Goal: Task Accomplishment & Management: Manage account settings

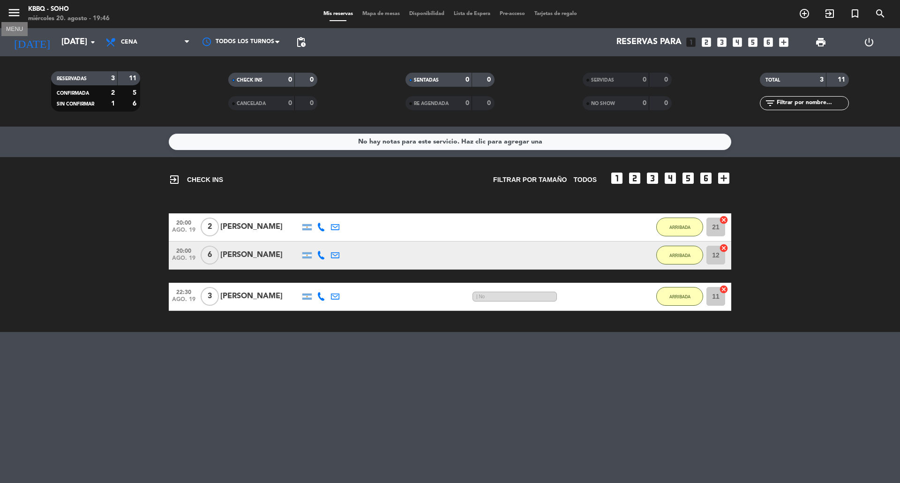
click at [13, 8] on icon "menu" at bounding box center [14, 13] width 14 height 14
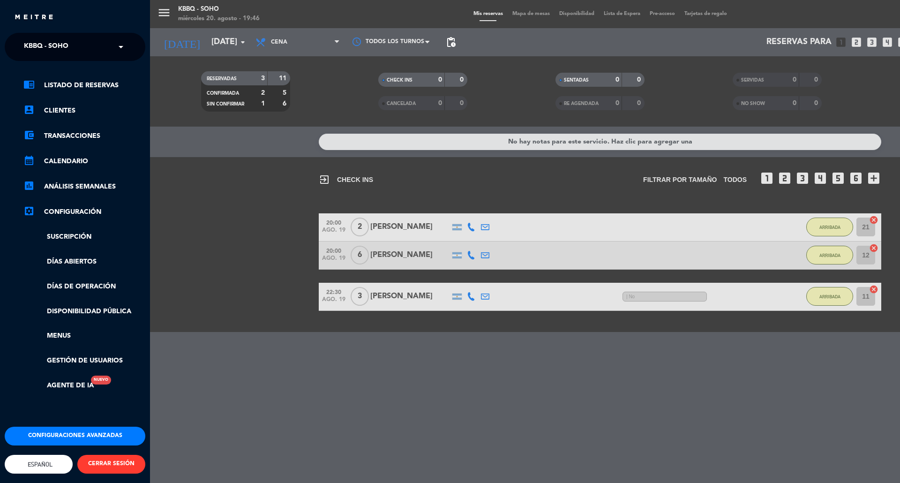
click at [169, 37] on div "menu Kbbq - Soho [DATE] 20. agosto - 19:46 Mis reservas Mapa de mesas Disponibi…" at bounding box center [600, 241] width 900 height 483
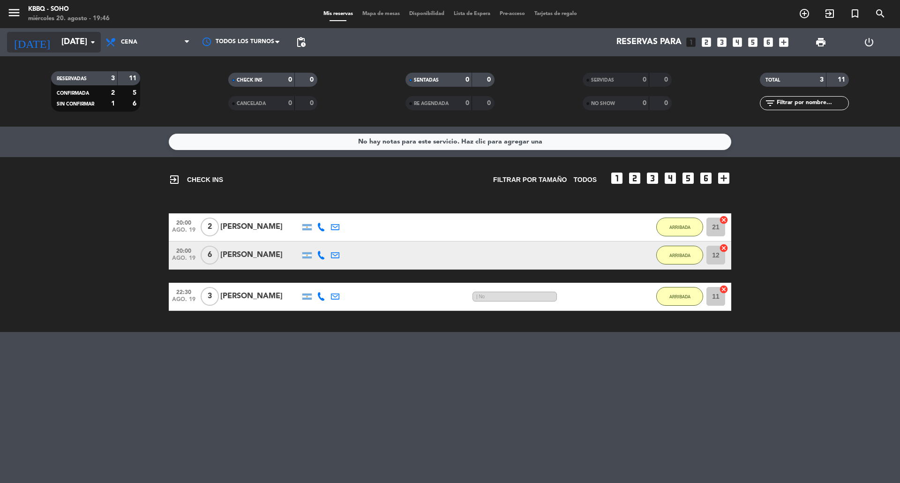
click at [29, 44] on icon "[DATE]" at bounding box center [32, 42] width 50 height 21
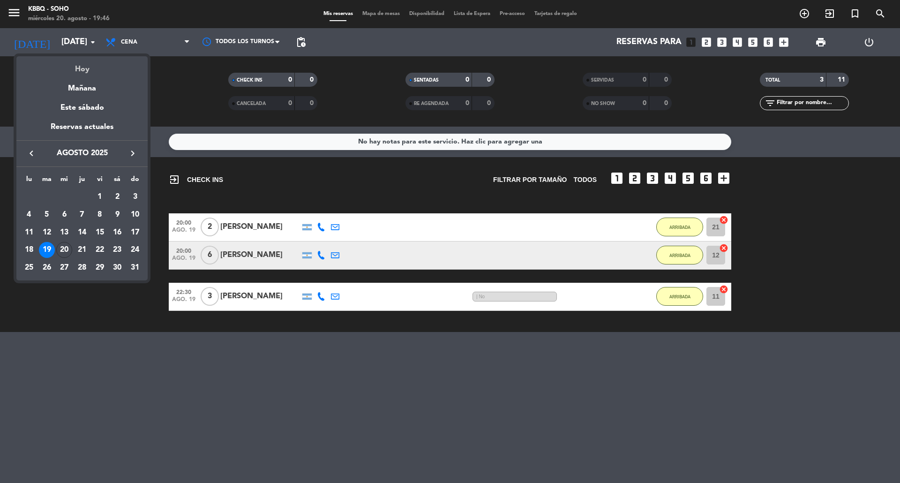
click at [85, 67] on div "Hoy" at bounding box center [81, 65] width 131 height 19
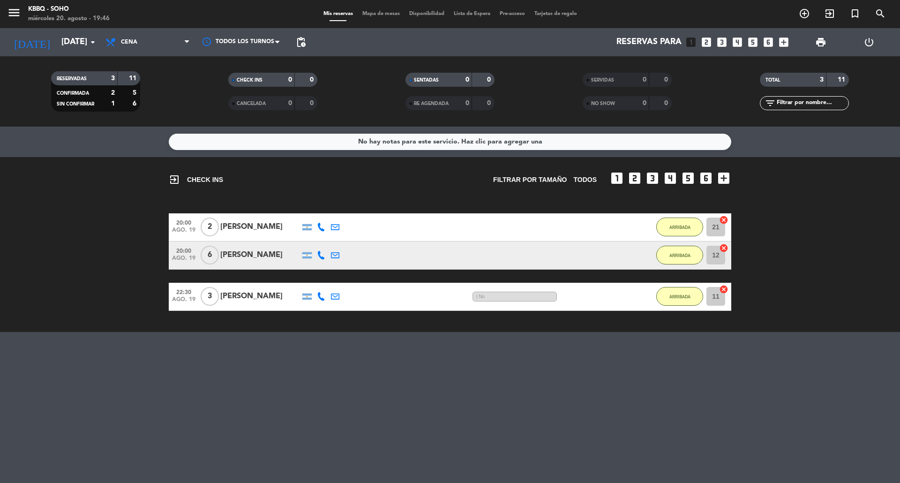
type input "mié. 20 ago."
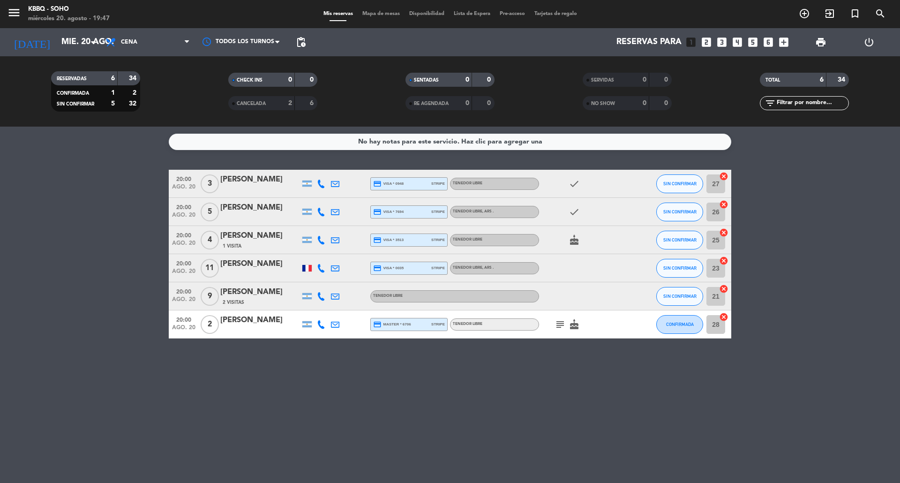
click at [298, 346] on div "No hay notas para este servicio. Haz clic para agregar una 20:00 [DATE] 3 [PERS…" at bounding box center [450, 305] width 900 height 356
click at [574, 183] on icon "check" at bounding box center [573, 183] width 11 height 11
click at [576, 241] on icon "cake" at bounding box center [573, 239] width 11 height 11
click at [574, 332] on div "subject cake" at bounding box center [581, 324] width 84 height 28
click at [574, 323] on icon "cake" at bounding box center [573, 324] width 11 height 11
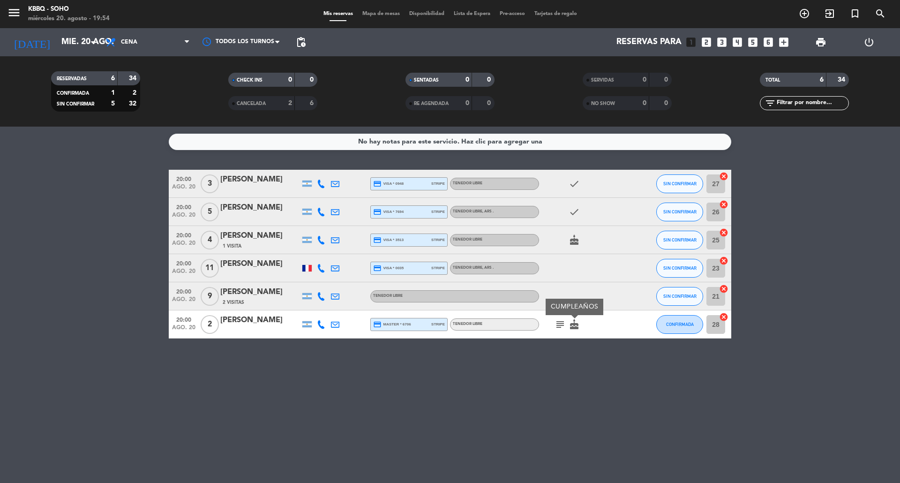
click at [558, 321] on icon "subject" at bounding box center [559, 324] width 11 height 11
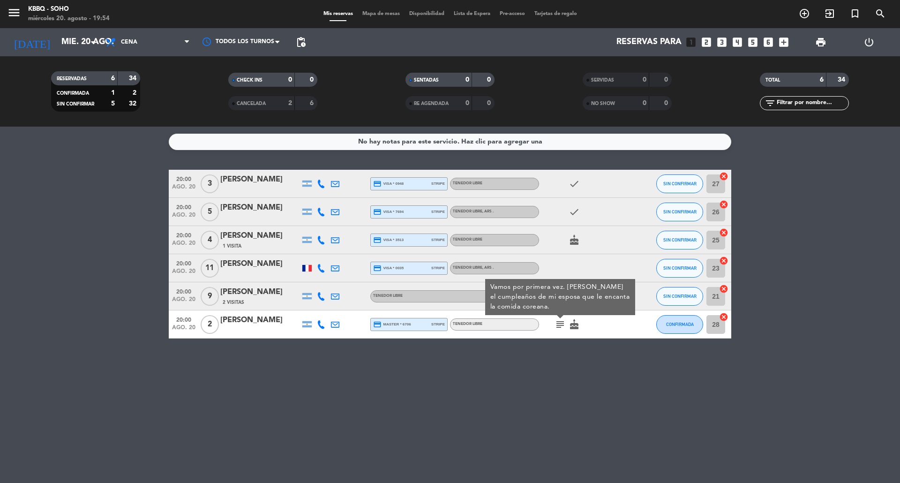
click at [562, 346] on div "No hay notas para este servicio. Haz clic para agregar una 20:00 [DATE] 3 [PERS…" at bounding box center [450, 305] width 900 height 356
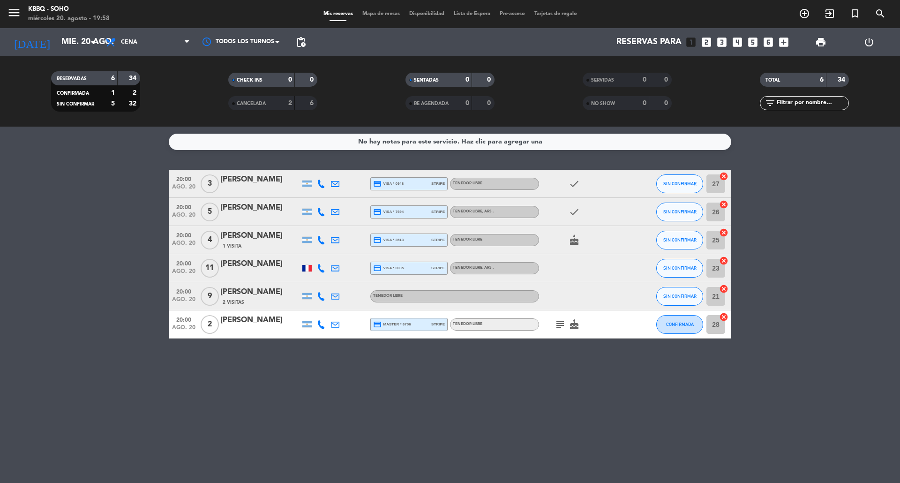
click at [280, 102] on div "2" at bounding box center [283, 103] width 19 height 11
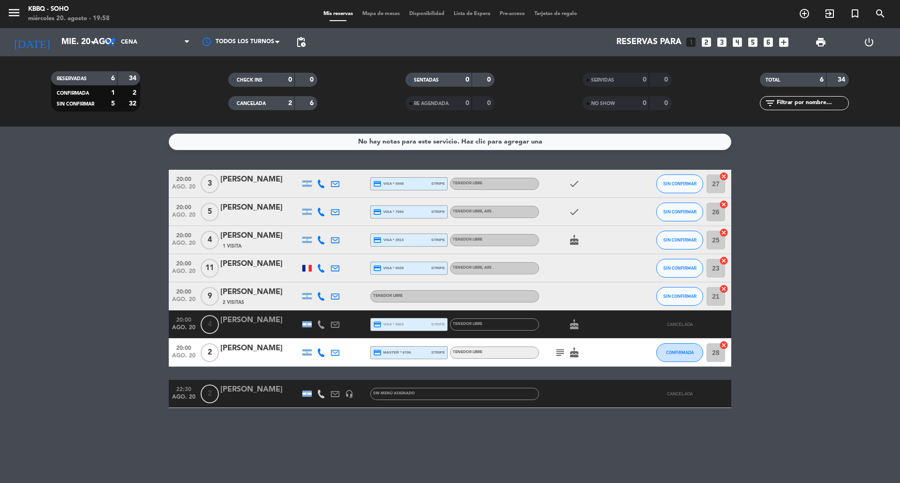
click at [280, 102] on div "2" at bounding box center [283, 103] width 19 height 11
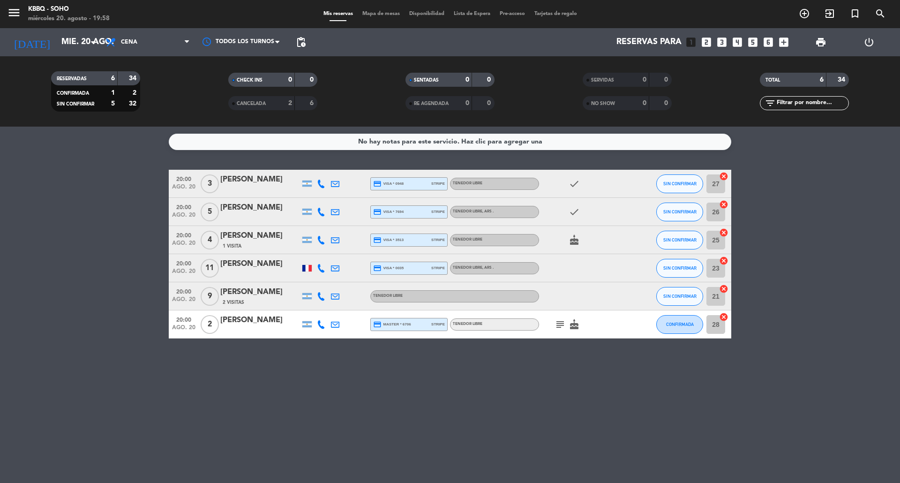
click at [560, 331] on div "subject cake" at bounding box center [581, 324] width 84 height 28
click at [553, 324] on span "subject" at bounding box center [560, 324] width 14 height 11
click at [559, 323] on icon "subject" at bounding box center [559, 324] width 11 height 11
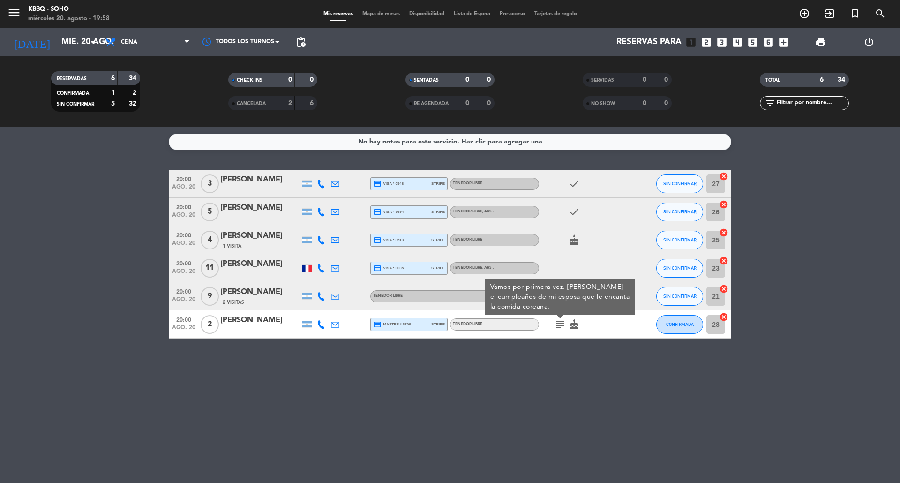
click at [559, 323] on icon "subject" at bounding box center [559, 324] width 11 height 11
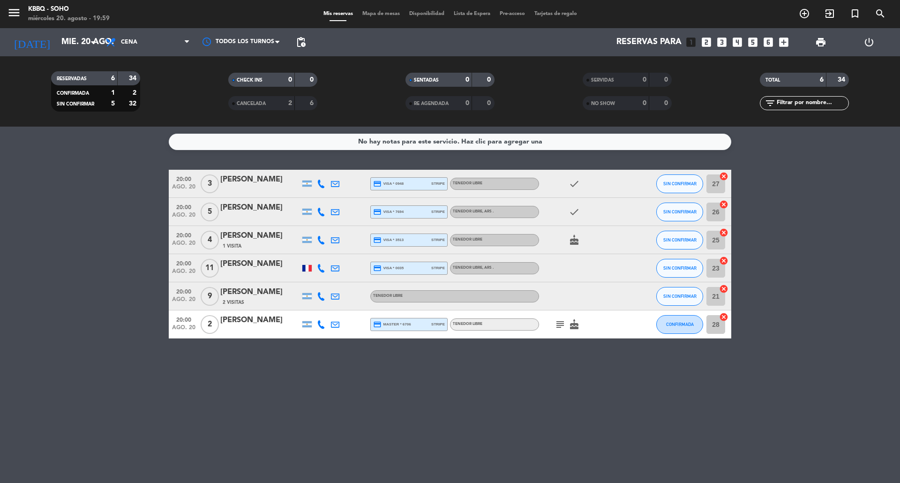
click at [555, 346] on div "No hay notas para este servicio. Haz clic para agregar una 20:00 [DATE] 3 [PERS…" at bounding box center [450, 305] width 900 height 356
click at [674, 326] on span "CONFIRMADA" at bounding box center [680, 323] width 28 height 5
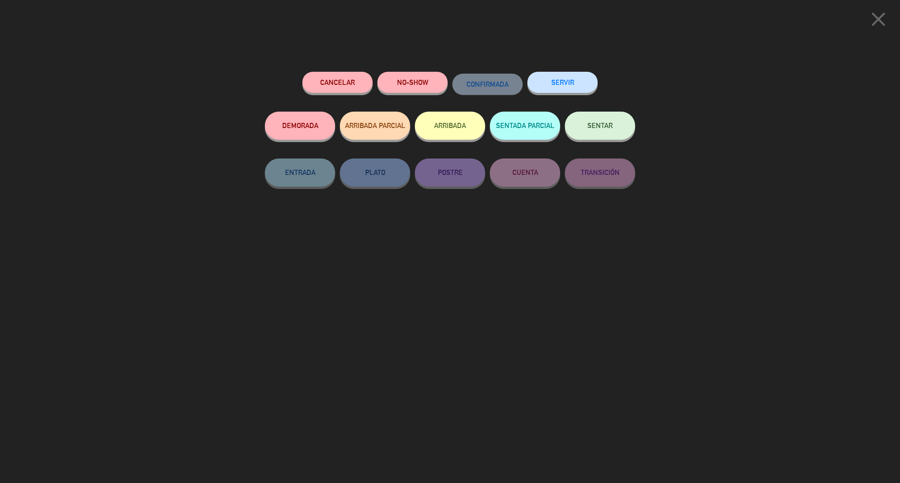
click at [450, 127] on button "ARRIBADA" at bounding box center [450, 126] width 70 height 28
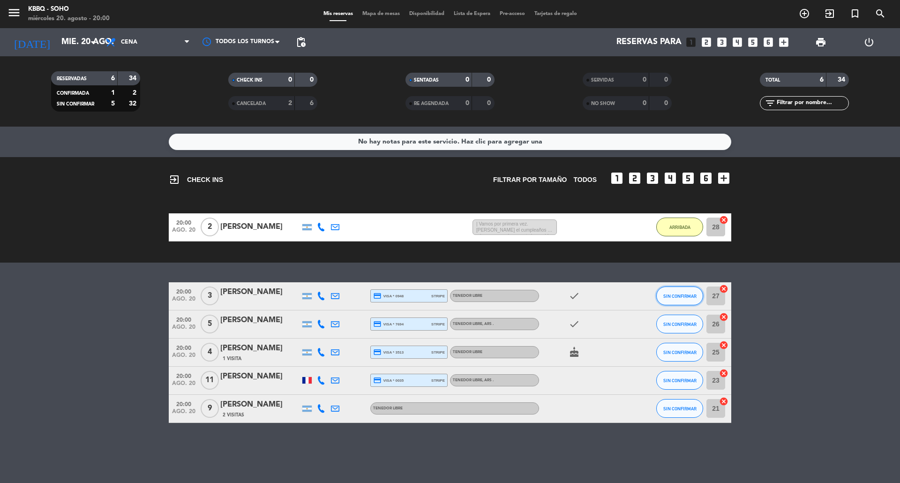
click at [674, 297] on span "SIN CONFIRMAR" at bounding box center [679, 295] width 33 height 5
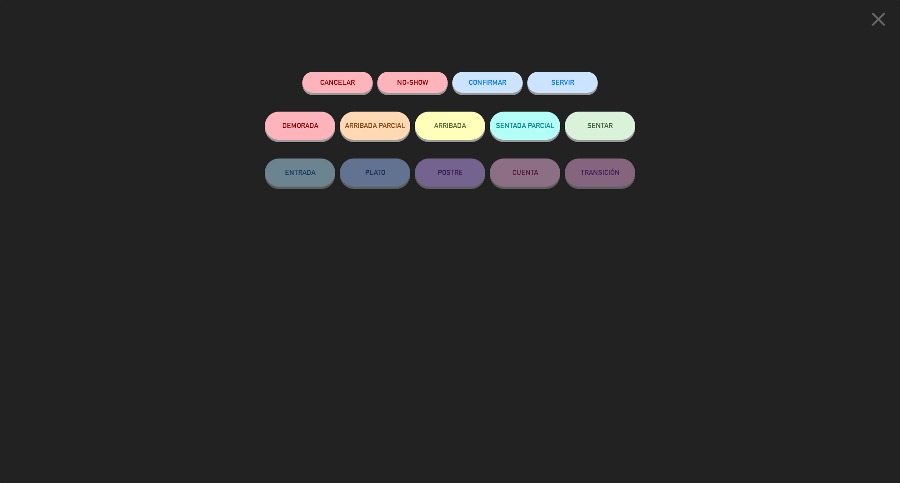
click at [453, 124] on button "ARRIBADA" at bounding box center [450, 126] width 70 height 28
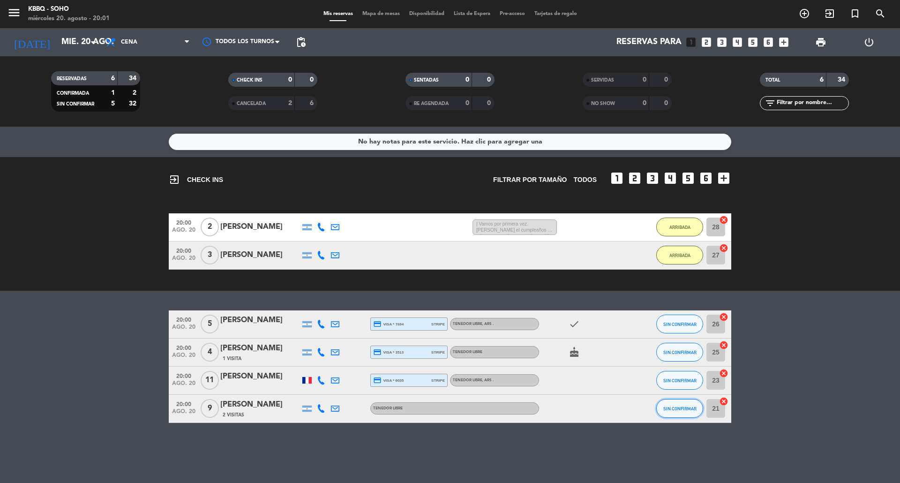
click at [674, 346] on button "SIN CONFIRMAR" at bounding box center [679, 408] width 47 height 19
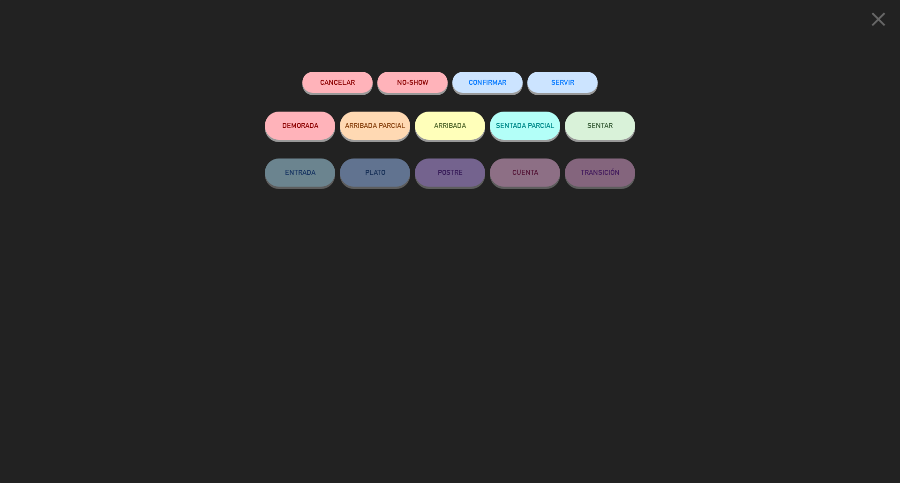
click at [454, 127] on button "ARRIBADA" at bounding box center [450, 126] width 70 height 28
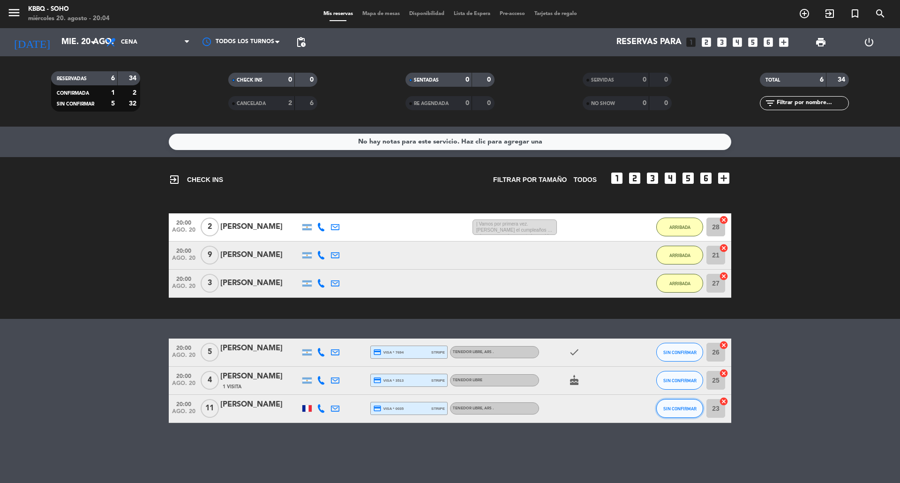
click at [670, 346] on span "SIN CONFIRMAR" at bounding box center [679, 408] width 33 height 5
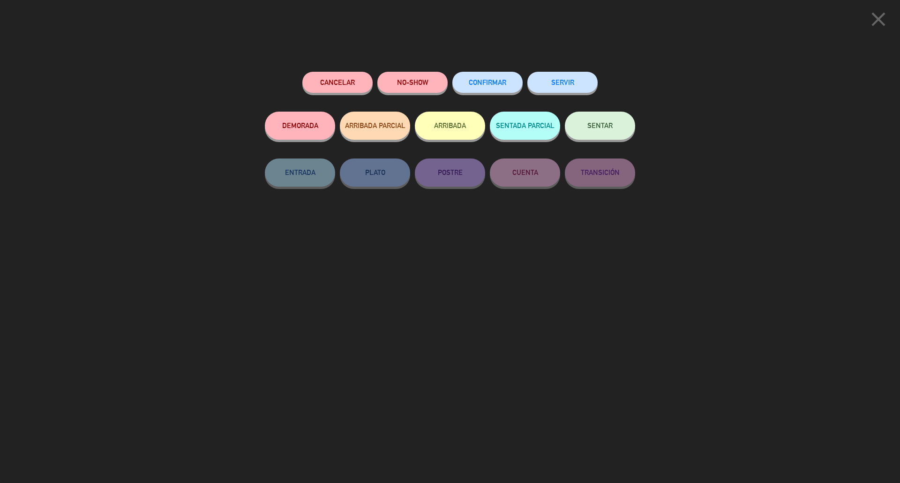
click at [452, 134] on button "ARRIBADA" at bounding box center [450, 126] width 70 height 28
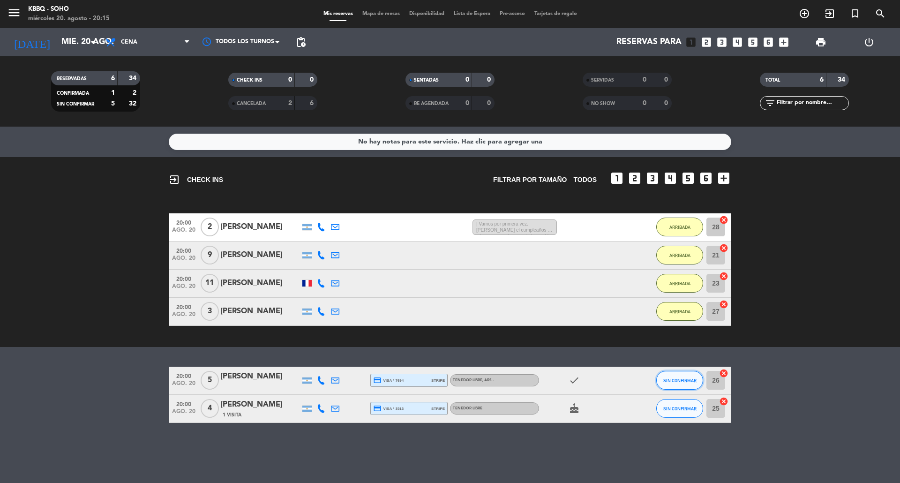
click at [661, 346] on button "SIN CONFIRMAR" at bounding box center [679, 380] width 47 height 19
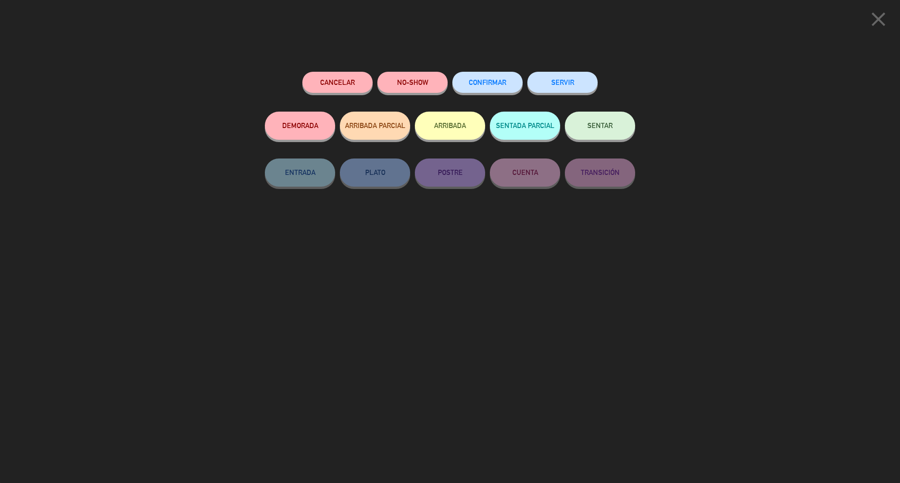
click at [465, 125] on button "ARRIBADA" at bounding box center [450, 126] width 70 height 28
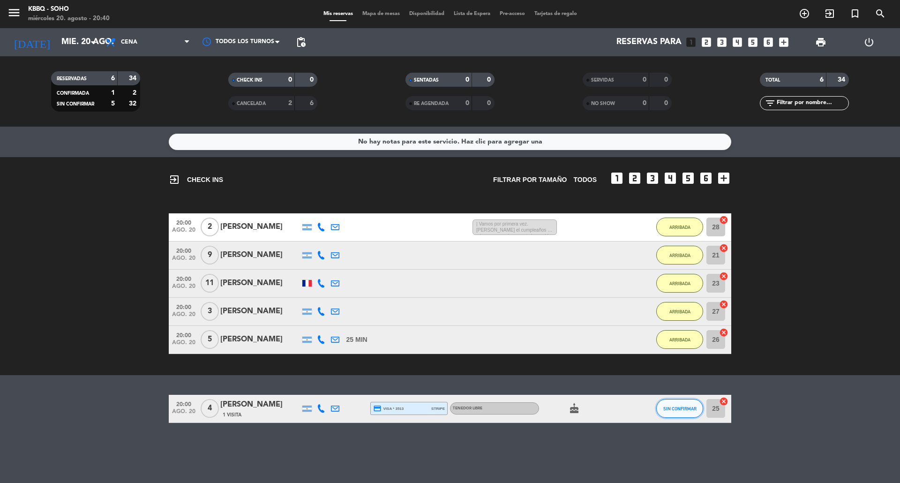
click at [674, 346] on button "SIN CONFIRMAR" at bounding box center [679, 408] width 47 height 19
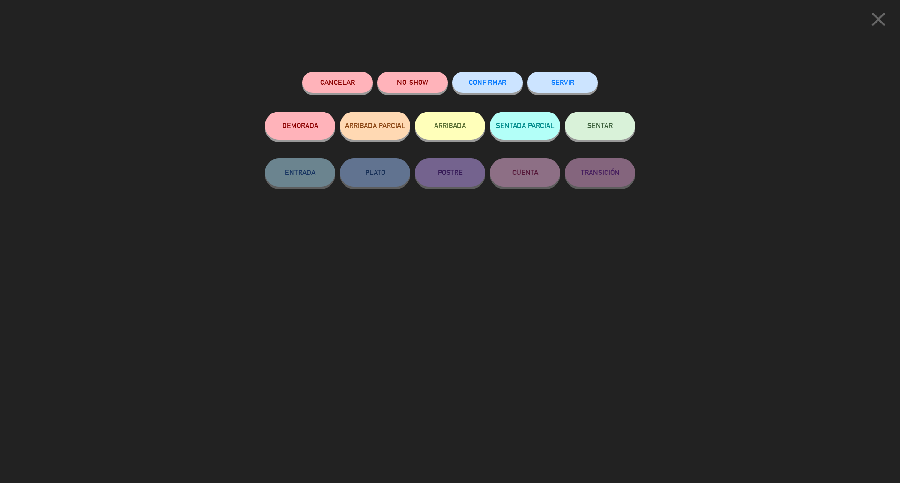
click at [466, 132] on button "ARRIBADA" at bounding box center [450, 126] width 70 height 28
